Goal: Find specific fact: Find specific page/section

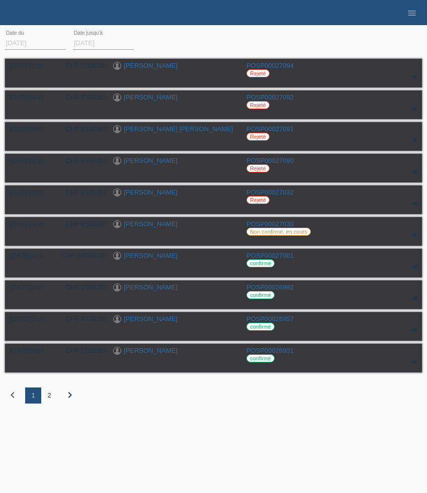
click at [49, 401] on div "2" at bounding box center [49, 395] width 16 height 16
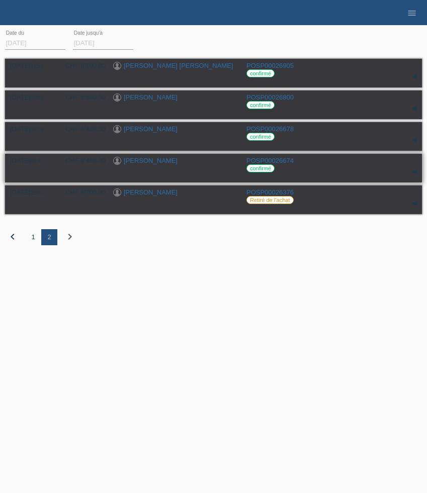
click at [174, 169] on div "27.08.2025 09:41 CHF 9'450.00 Jörg Wasser POSP00026674 confirmé" at bounding box center [213, 168] width 407 height 23
drag, startPoint x: 174, startPoint y: 169, endPoint x: 124, endPoint y: 165, distance: 49.9
click at [124, 165] on div "27.08.2025 09:41 CHF 9'450.00 Jörg Wasser POSP00026674 confirmé" at bounding box center [213, 168] width 407 height 23
copy link "Jörg Wasser"
drag, startPoint x: 183, startPoint y: 132, endPoint x: 177, endPoint y: 132, distance: 6.0
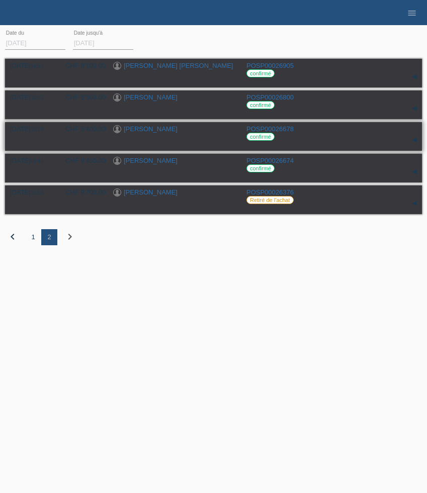
click at [177, 132] on div "Stephane Cotton" at bounding box center [176, 130] width 126 height 10
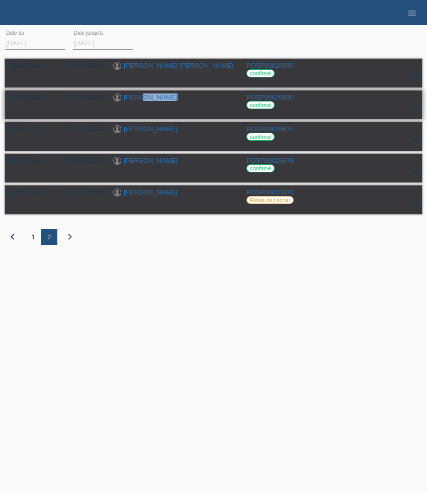
drag, startPoint x: 165, startPoint y: 98, endPoint x: 140, endPoint y: 99, distance: 25.2
click at [140, 99] on div "Fabio Sestito" at bounding box center [176, 98] width 126 height 10
copy link "Sestito"
click at [32, 240] on div "1" at bounding box center [33, 237] width 16 height 16
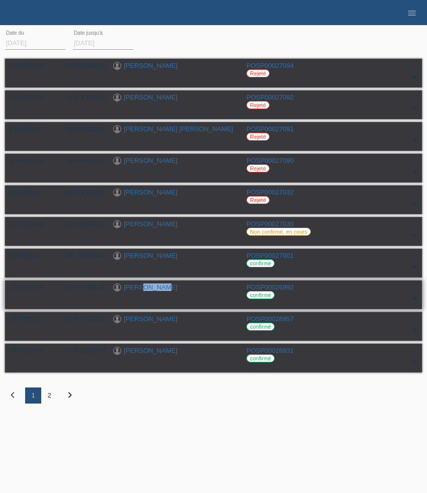
drag, startPoint x: 165, startPoint y: 293, endPoint x: 141, endPoint y: 293, distance: 24.1
click at [141, 293] on div "[PERSON_NAME]" at bounding box center [176, 288] width 126 height 10
copy link "Martin"
click at [176, 257] on div "[PERSON_NAME]" at bounding box center [176, 257] width 126 height 10
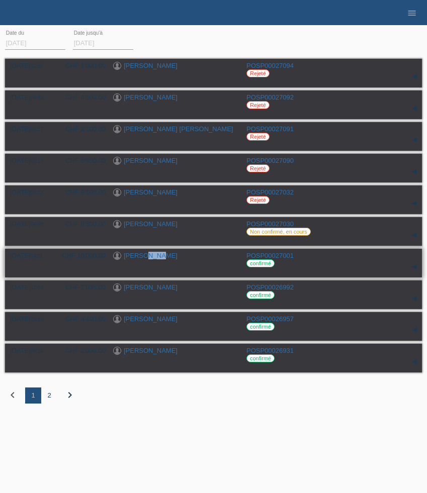
drag, startPoint x: 175, startPoint y: 260, endPoint x: 145, endPoint y: 261, distance: 29.7
click at [145, 261] on div "[PERSON_NAME]" at bounding box center [176, 257] width 126 height 10
copy link "Uzer"
click at [85, 203] on div "04.09.2025 09:32 CHF 9'100.00 Ekuri Ismaili POSP00027032 Rejeté" at bounding box center [213, 199] width 407 height 23
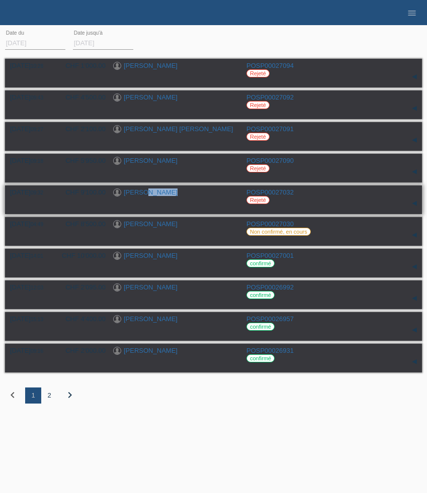
drag, startPoint x: 172, startPoint y: 195, endPoint x: 140, endPoint y: 195, distance: 32.2
click at [140, 195] on div "[PERSON_NAME]" at bounding box center [176, 193] width 126 height 10
copy link "Ismaili"
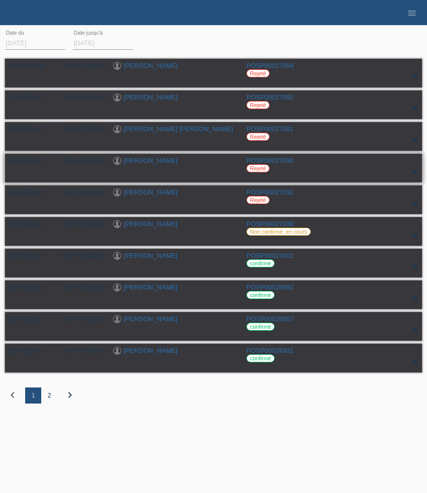
click at [159, 161] on div "[PERSON_NAME]" at bounding box center [176, 162] width 126 height 10
drag, startPoint x: 168, startPoint y: 161, endPoint x: 144, endPoint y: 164, distance: 24.3
click at [144, 164] on div "[PERSON_NAME]" at bounding box center [176, 162] width 126 height 10
copy link "Kilaj"
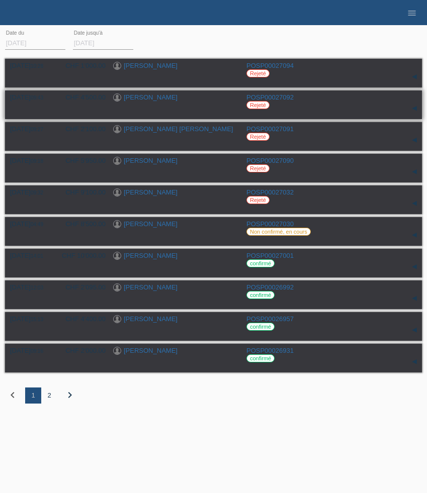
click at [192, 101] on div "[PERSON_NAME]" at bounding box center [176, 98] width 126 height 10
drag, startPoint x: 192, startPoint y: 97, endPoint x: 144, endPoint y: 99, distance: 48.3
click at [144, 99] on div "[PERSON_NAME]" at bounding box center [176, 98] width 126 height 10
copy link "Obradovic"
drag, startPoint x: 183, startPoint y: 66, endPoint x: 150, endPoint y: 66, distance: 32.7
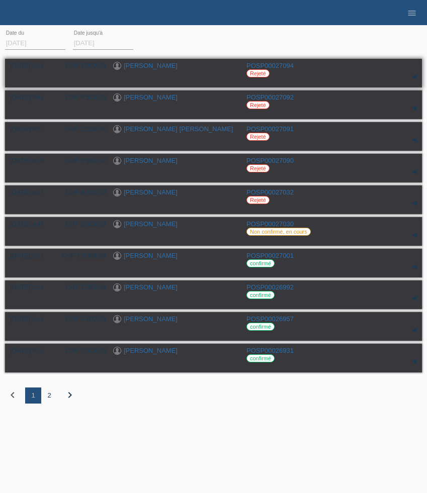
click at [150, 66] on div "[PERSON_NAME]" at bounding box center [176, 67] width 126 height 10
copy link "Cottier"
click at [192, 72] on div "05.09.2025 10:28 CHF 1'000.00 Raphaël Cottier POSP00027094 Rejeté" at bounding box center [213, 73] width 407 height 23
